Goal: Browse casually: Explore the website without a specific task or goal

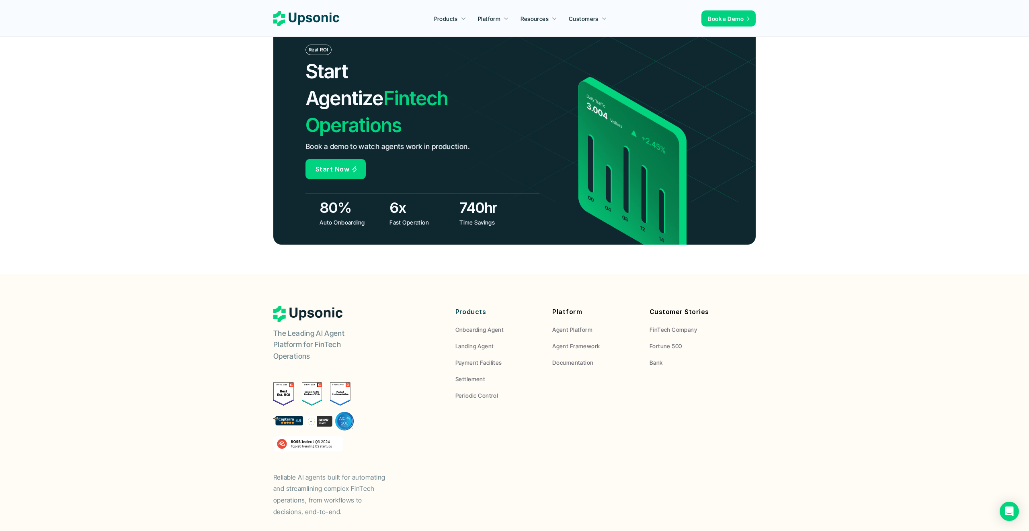
click at [795, 92] on header "Real ROI Start Agentize Fintech Operations Book a demo to watch agents work in …" at bounding box center [514, 135] width 1029 height 276
click at [599, 274] on footer "The Leading AI Agent Platform for FinTech Operations Reliable AI agents built f…" at bounding box center [514, 425] width 1029 height 303
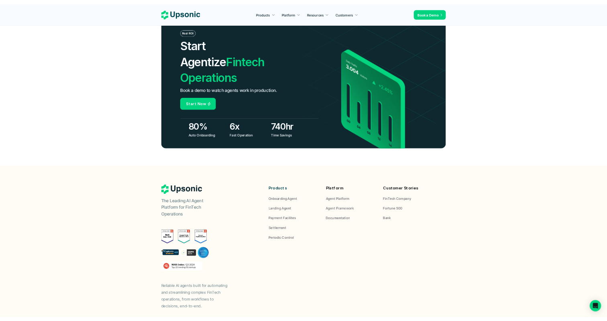
scroll to position [2819, 0]
